Goal: Task Accomplishment & Management: Manage account settings

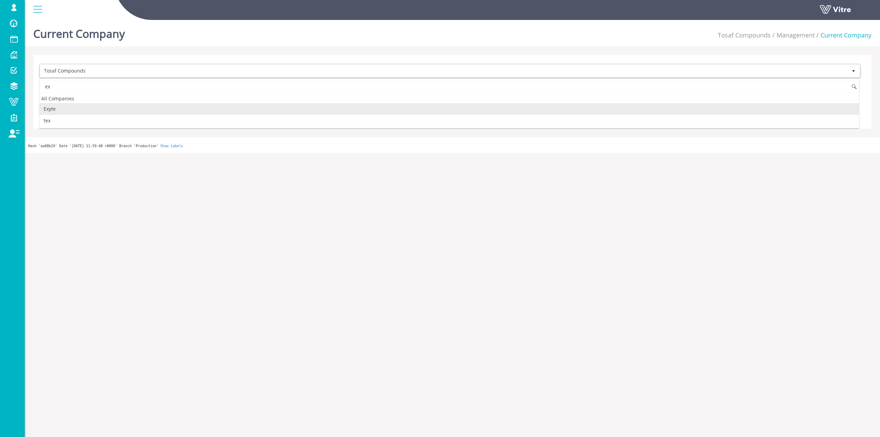
click at [80, 108] on li "Exyte" at bounding box center [449, 109] width 819 height 12
type input "ex"
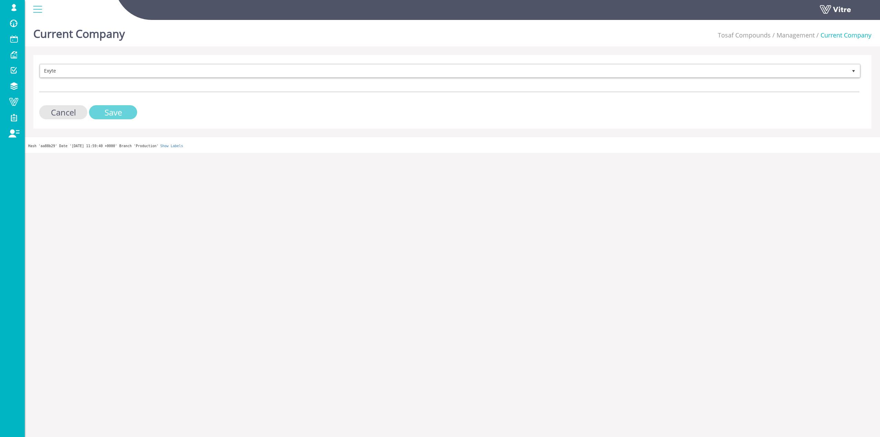
click at [115, 107] on input "Save" at bounding box center [113, 112] width 48 height 14
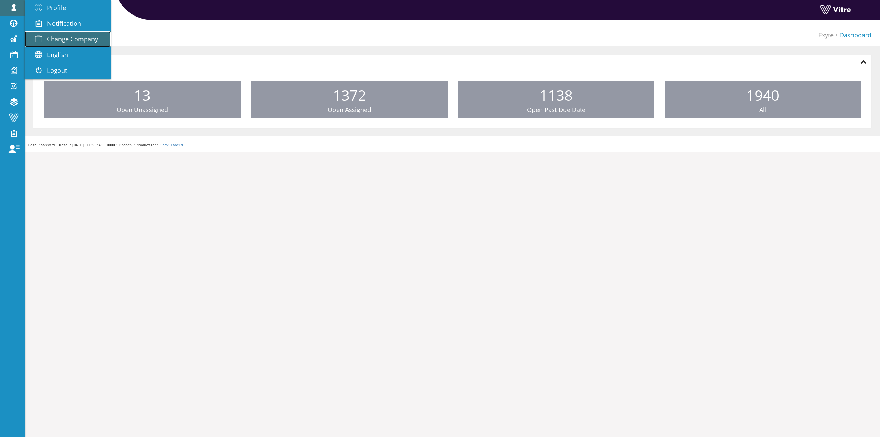
click at [77, 39] on span "Change Company" at bounding box center [72, 39] width 51 height 8
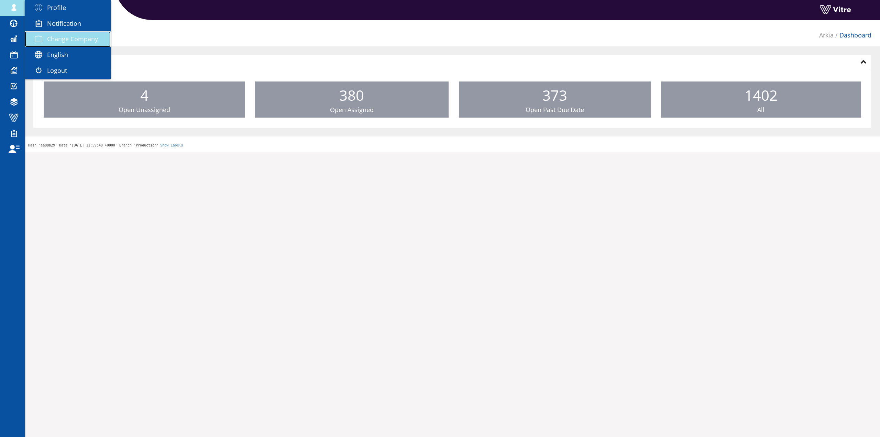
click at [73, 36] on span "Change Company" at bounding box center [72, 39] width 51 height 8
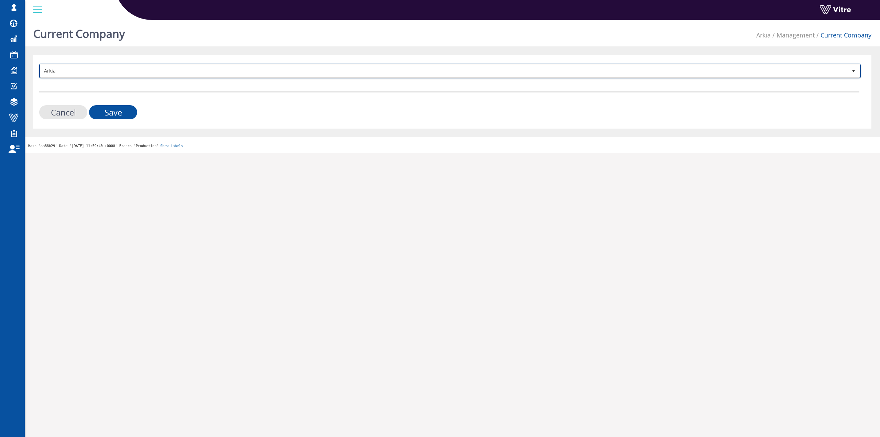
click at [189, 69] on span "Arkia" at bounding box center [443, 71] width 807 height 12
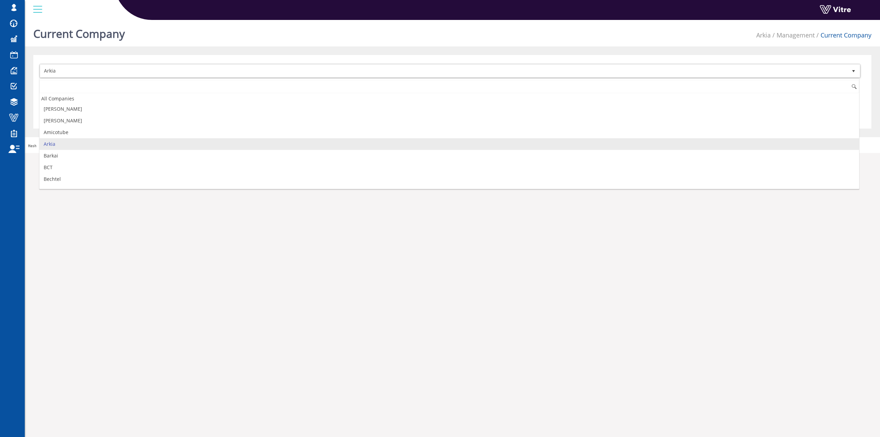
type input "צ"
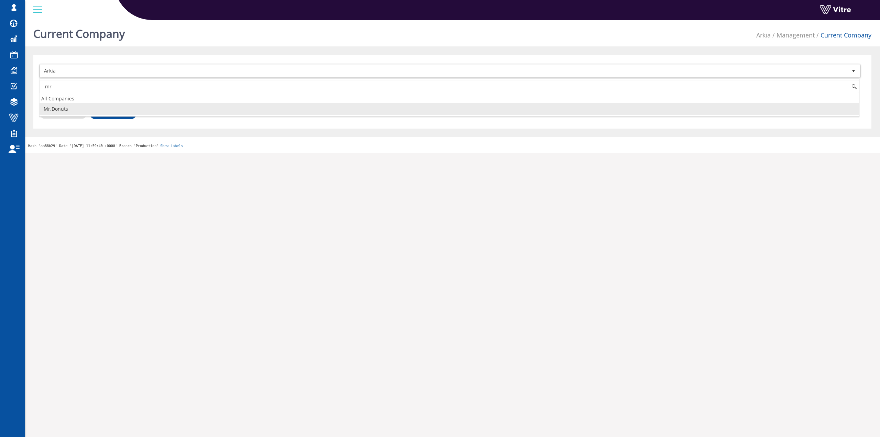
click at [89, 109] on li "Mr.Donuts" at bounding box center [449, 109] width 819 height 12
type input "mr"
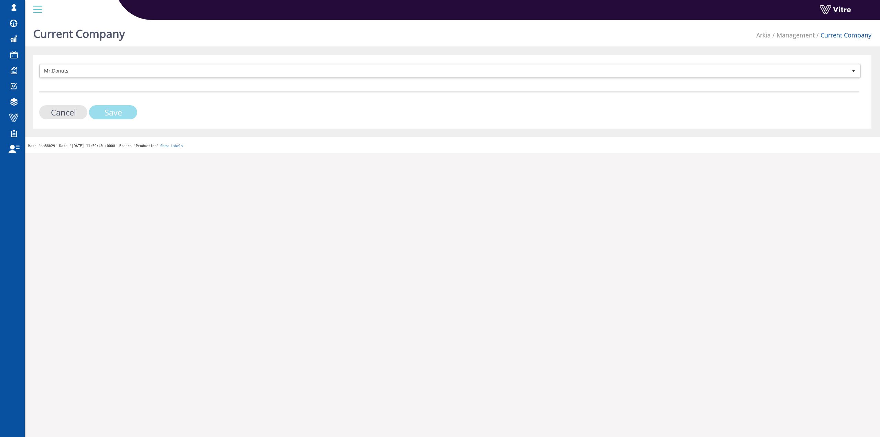
click at [100, 112] on input "Save" at bounding box center [113, 112] width 48 height 14
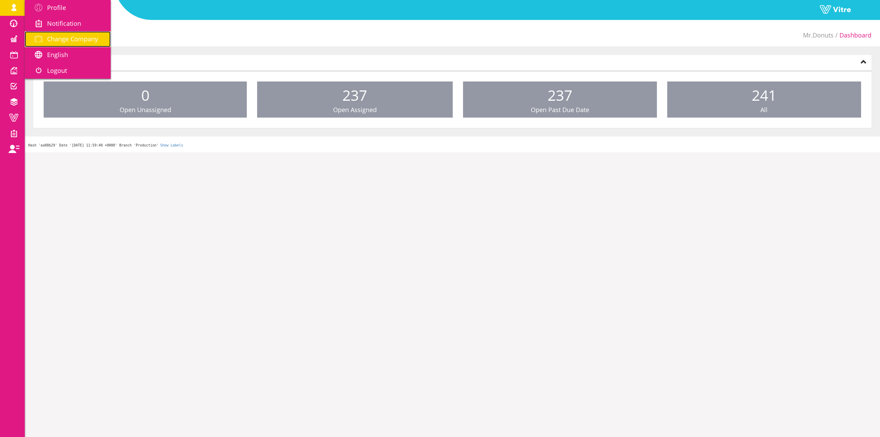
click at [91, 45] on link "Change Company" at bounding box center [68, 39] width 86 height 16
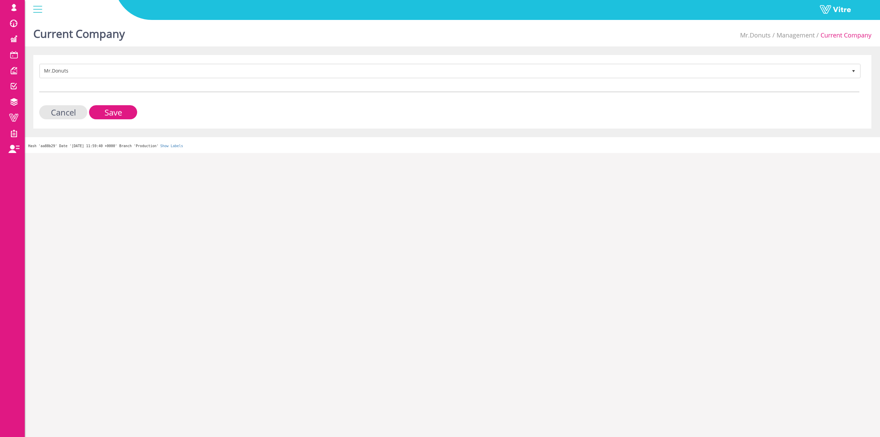
click at [230, 92] on div at bounding box center [449, 91] width 820 height 1
click at [233, 81] on form "Mr.Donuts 396 Cancel Save" at bounding box center [449, 92] width 820 height 56
click at [235, 81] on form "Mr.Donuts 396 Cancel Save" at bounding box center [449, 92] width 820 height 56
click at [233, 81] on form "Mr.Donuts 396 Cancel Save" at bounding box center [449, 92] width 820 height 56
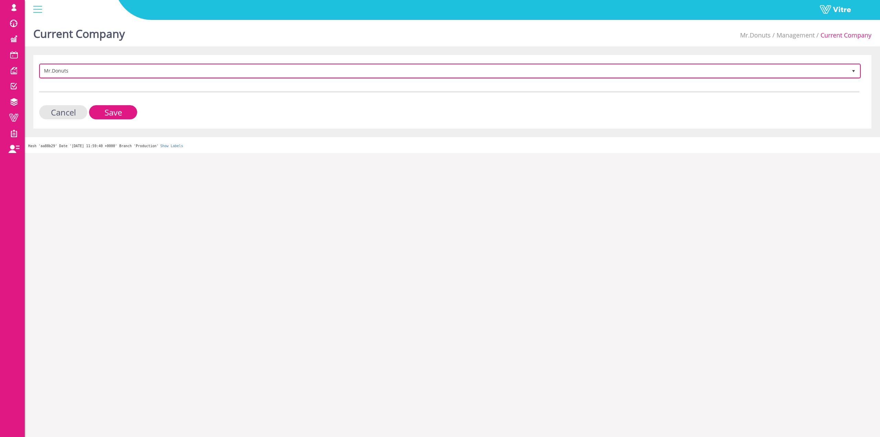
click at [233, 76] on span "Mr.Donuts" at bounding box center [443, 71] width 807 height 12
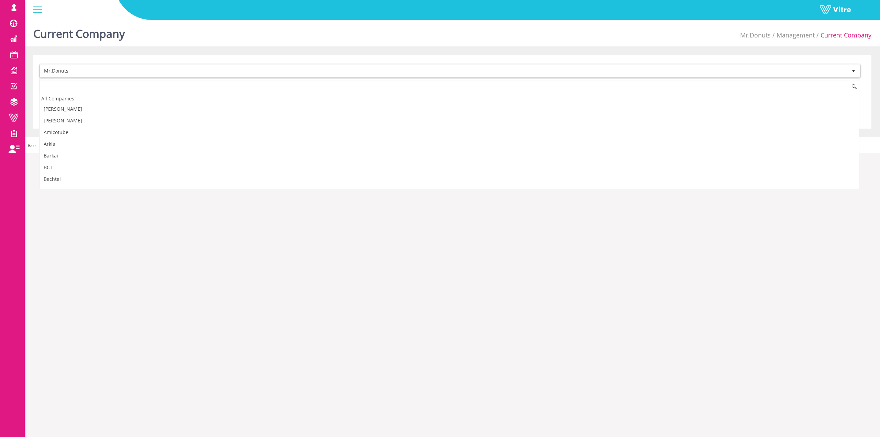
scroll to position [442, 0]
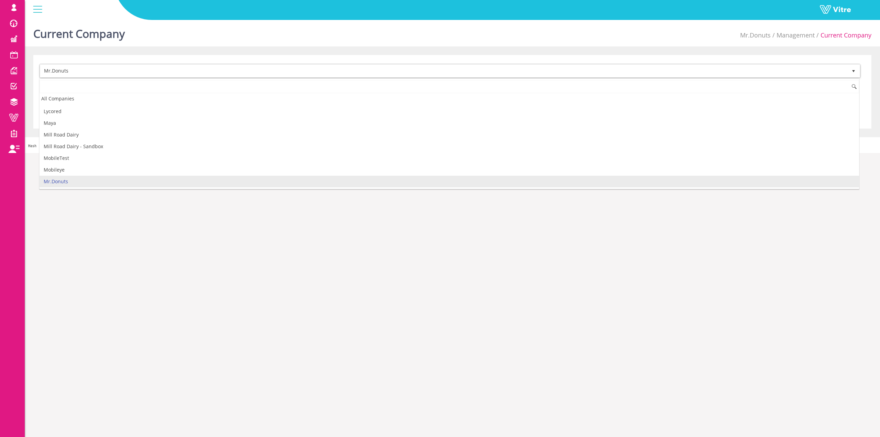
drag, startPoint x: 233, startPoint y: 76, endPoint x: 204, endPoint y: 88, distance: 31.3
click at [204, 88] on body "[EMAIL_ADDRESS][DOMAIN_NAME] Profile Notification Change Company English Englis…" at bounding box center [440, 85] width 880 height 136
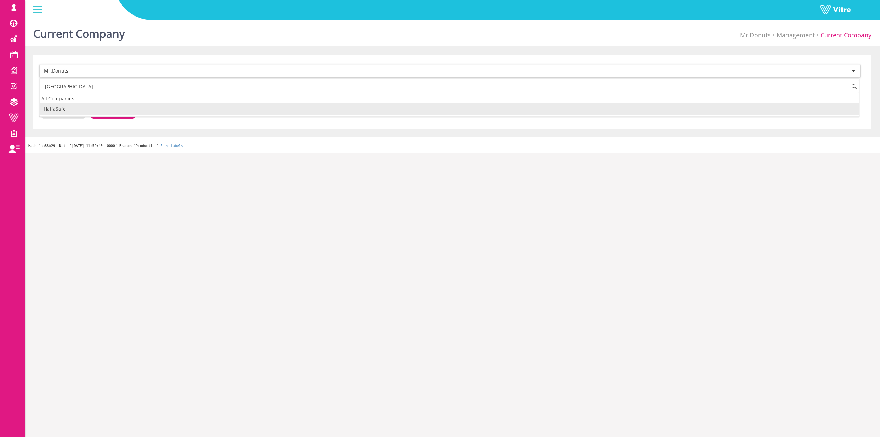
scroll to position [0, 0]
click at [131, 108] on li "HaifaSafe" at bounding box center [449, 109] width 819 height 12
type input "[GEOGRAPHIC_DATA]"
click at [130, 109] on input "Save" at bounding box center [113, 112] width 48 height 14
